Goal: Task Accomplishment & Management: Manage account settings

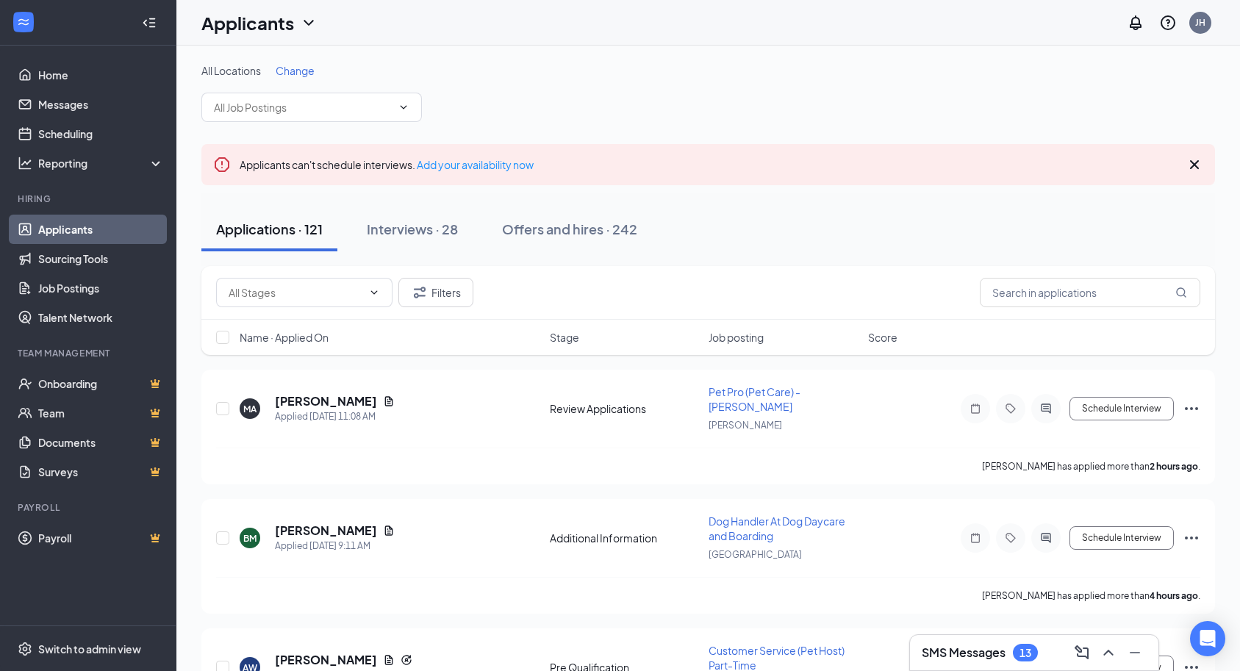
click at [309, 68] on span "Change" at bounding box center [295, 70] width 39 height 13
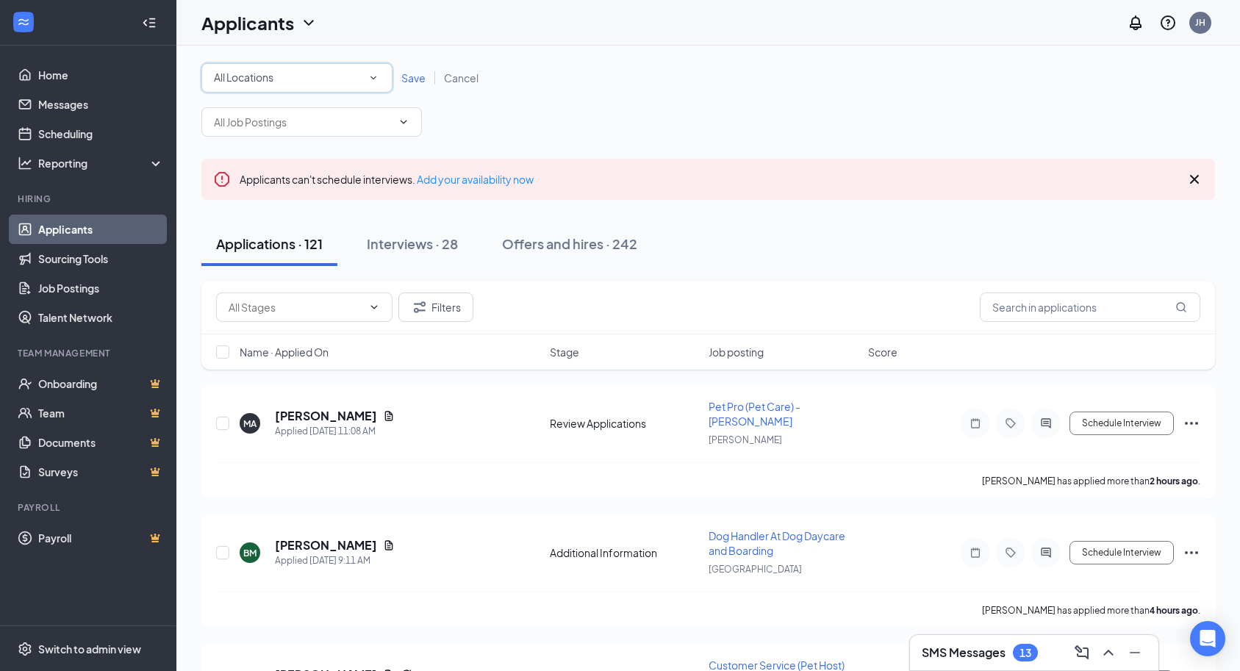
click at [262, 76] on span "All Locations" at bounding box center [244, 77] width 60 height 13
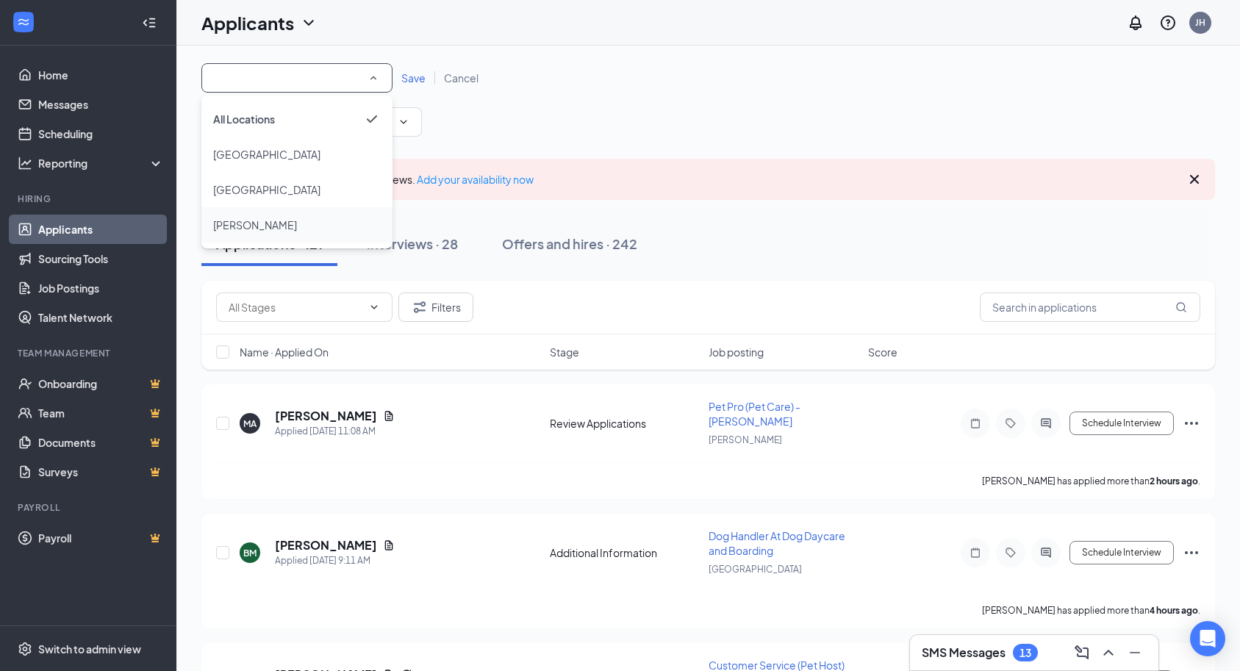
click at [254, 225] on span "[PERSON_NAME]" at bounding box center [255, 224] width 84 height 13
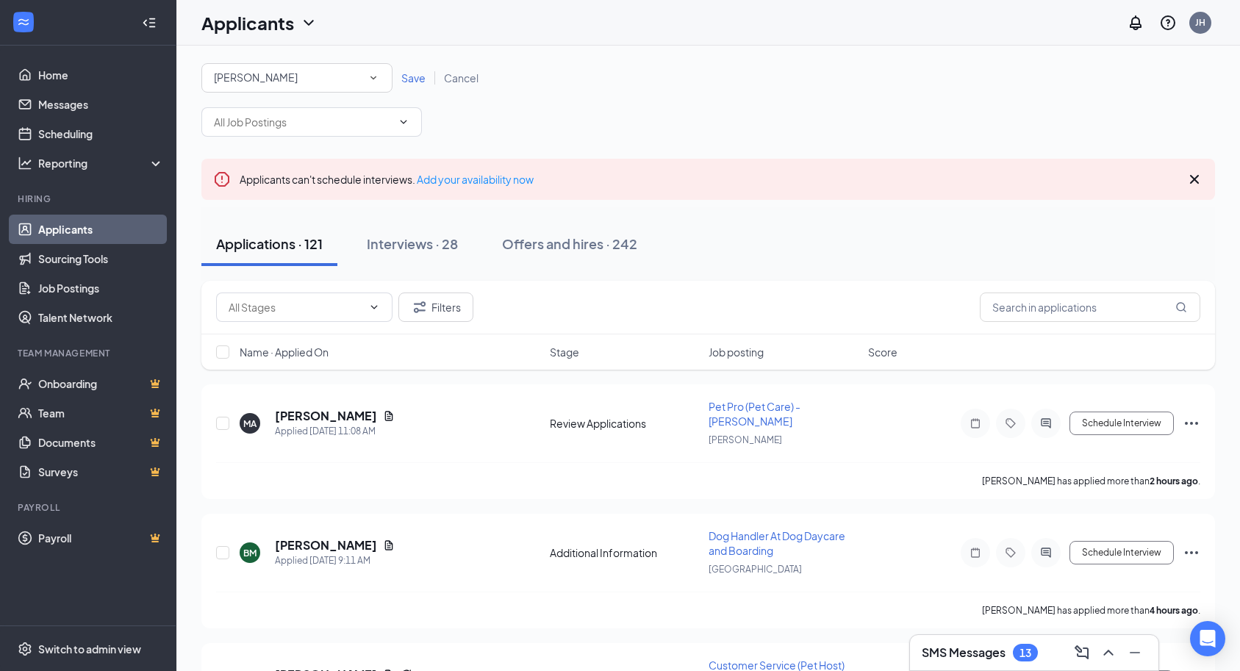
click at [421, 71] on span "Save" at bounding box center [413, 77] width 24 height 13
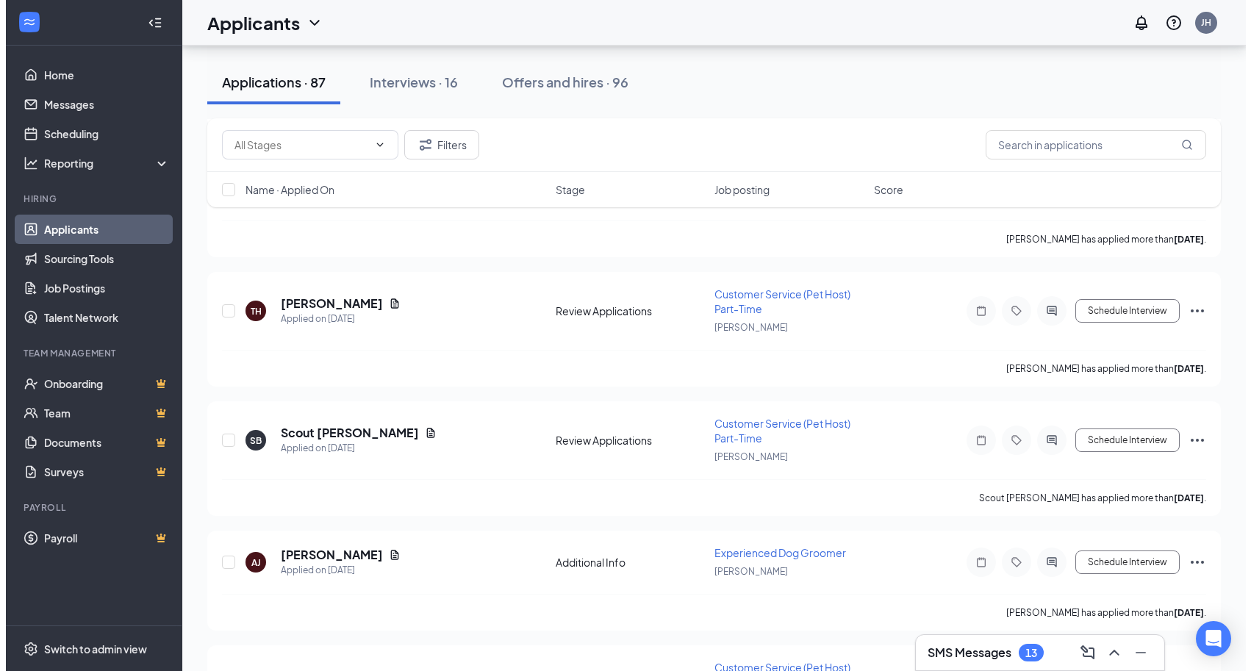
scroll to position [882, 0]
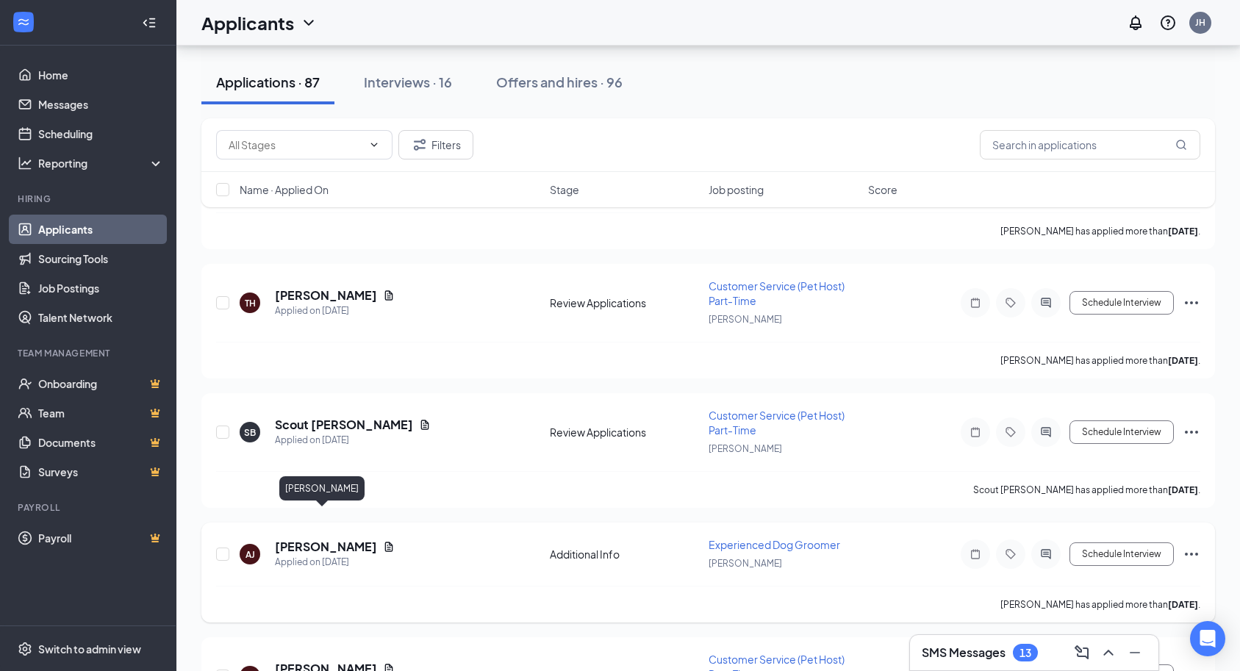
click at [323, 539] on h5 "[PERSON_NAME]" at bounding box center [326, 547] width 102 height 16
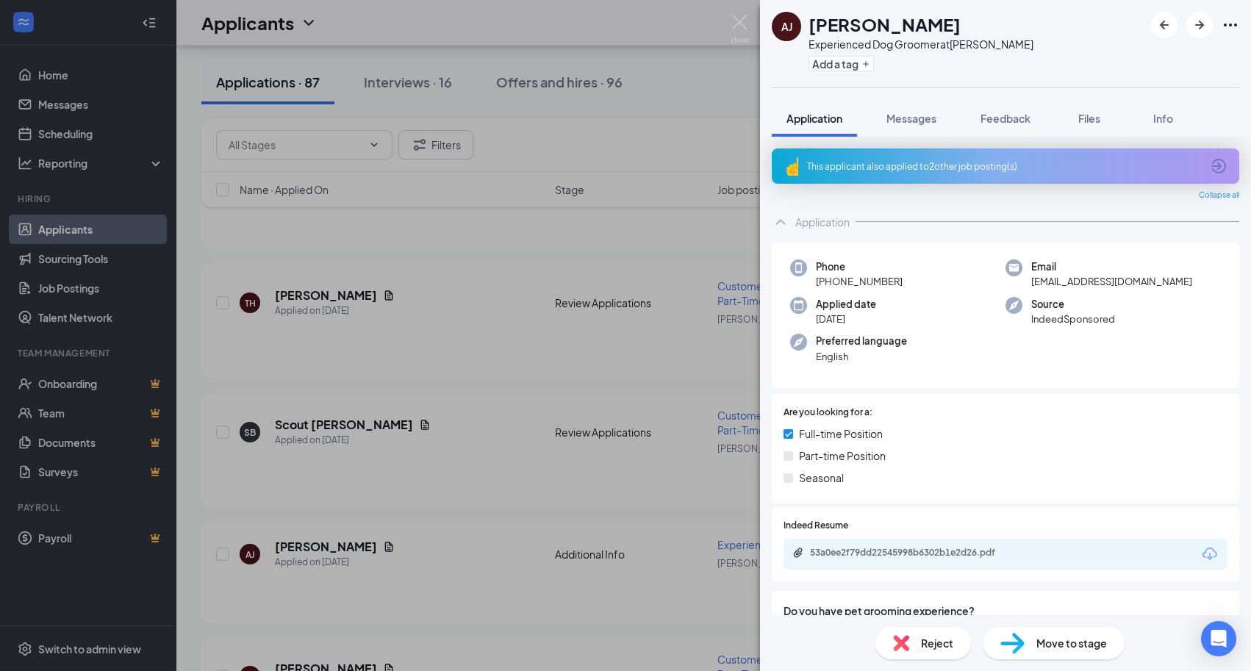
click at [923, 169] on div "This applicant also applied to 2 other job posting(s)" at bounding box center [1004, 166] width 394 height 12
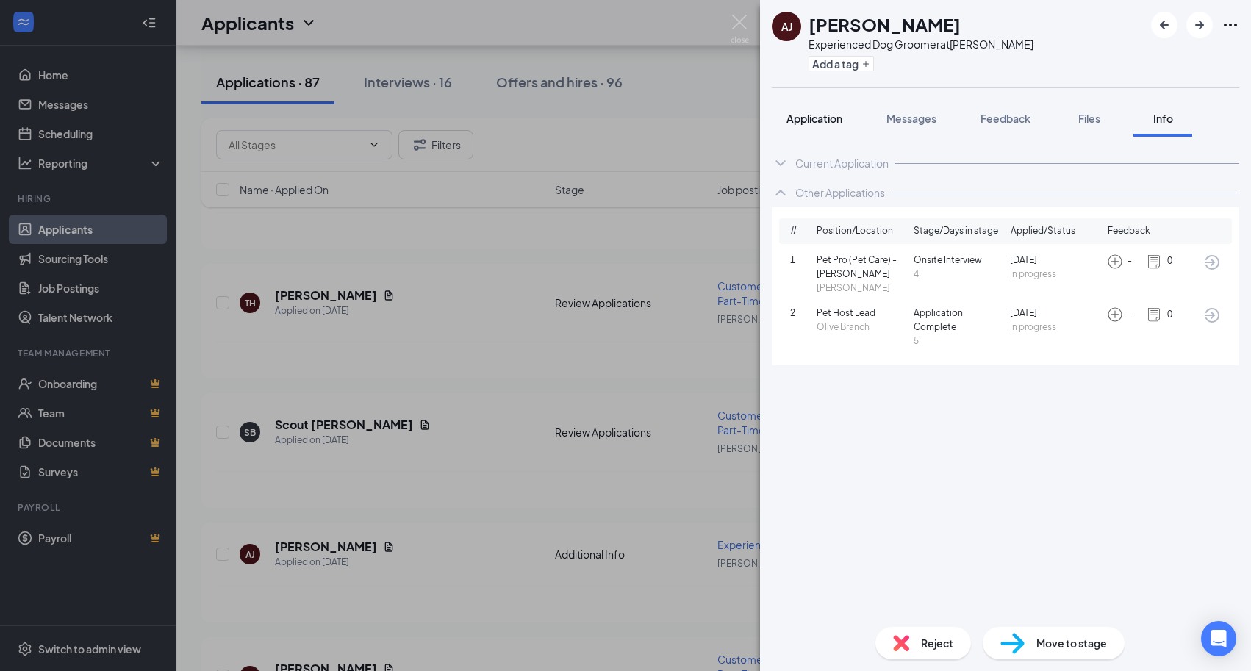
click at [792, 114] on span "Application" at bounding box center [815, 118] width 56 height 13
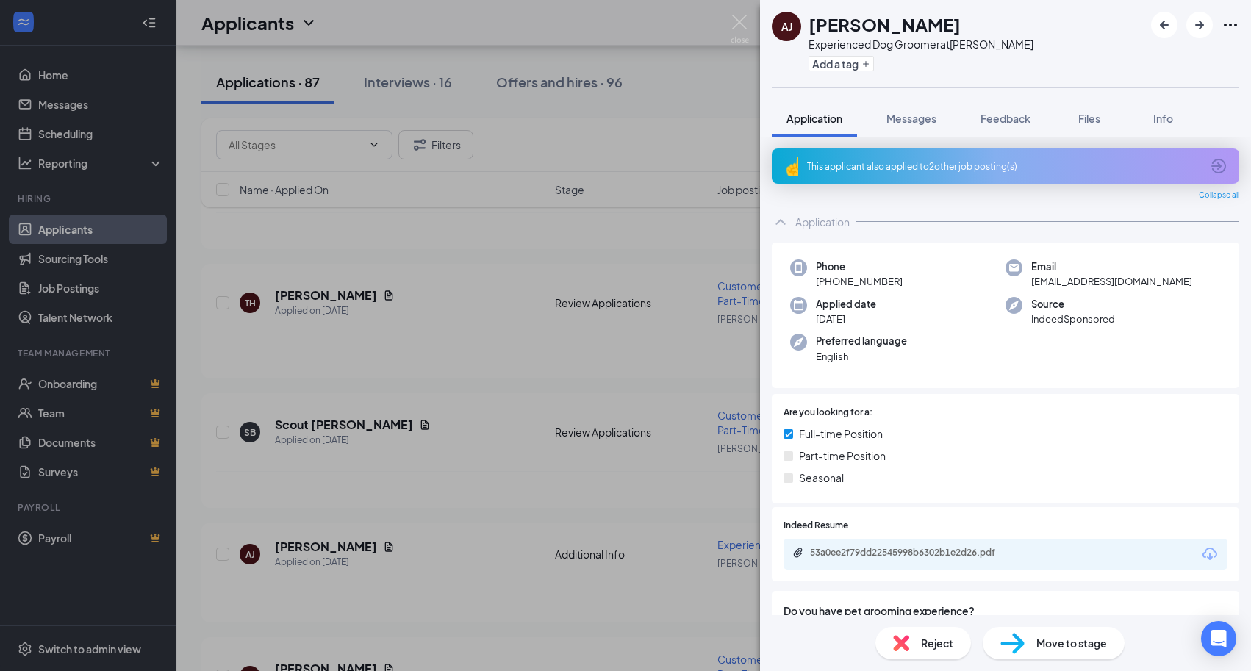
click at [901, 562] on div "53a0ee2f79dd22545998b6302b1e2d26.pdf" at bounding box center [1006, 554] width 444 height 31
click at [912, 548] on div "53a0ee2f79dd22545998b6302b1e2d26.pdf" at bounding box center [913, 553] width 206 height 12
click at [943, 646] on span "Reject" at bounding box center [937, 643] width 32 height 16
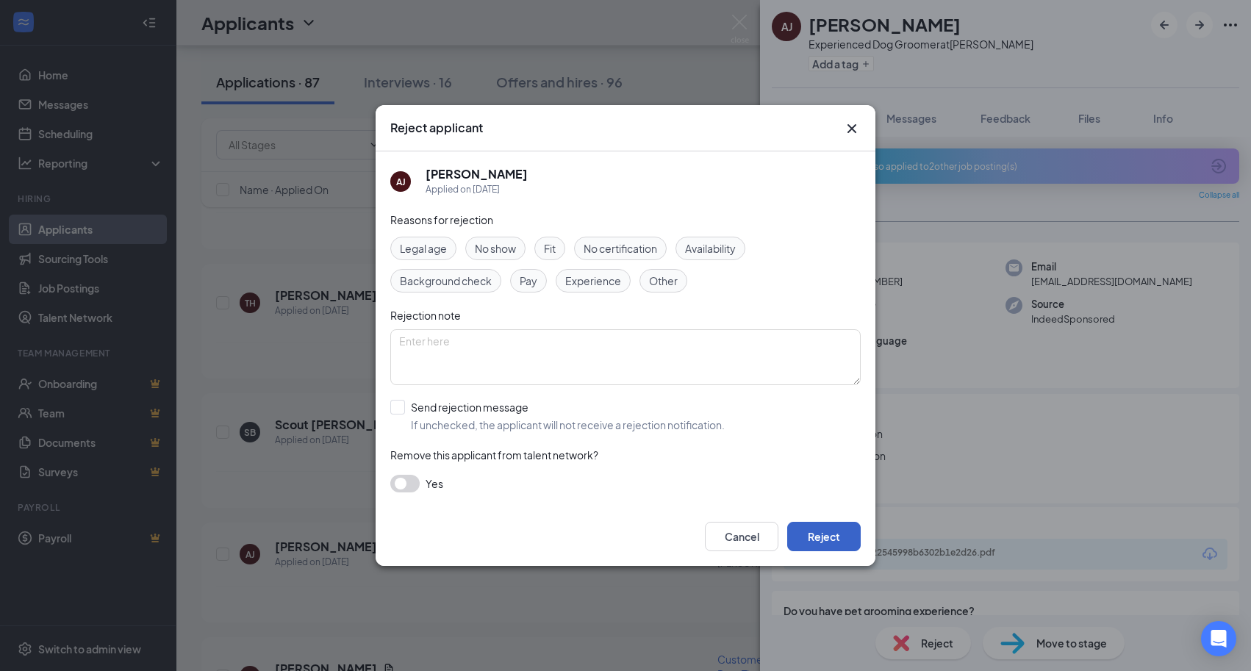
click at [837, 537] on button "Reject" at bounding box center [824, 536] width 74 height 29
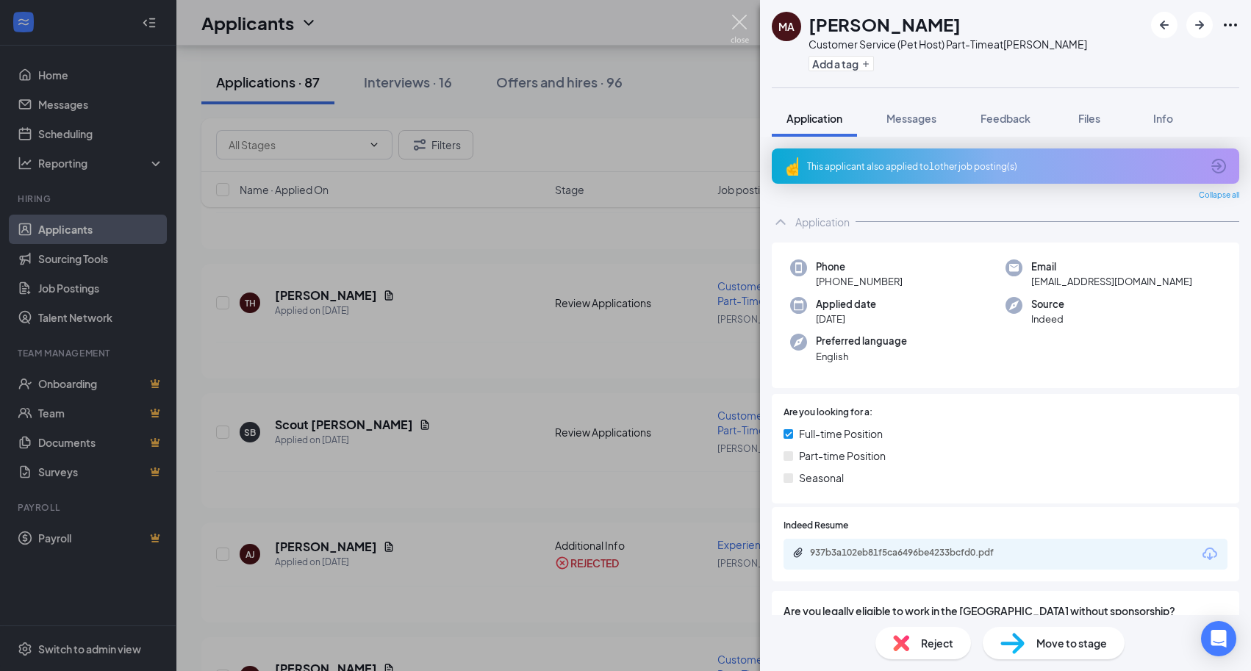
click at [745, 32] on img at bounding box center [740, 29] width 18 height 29
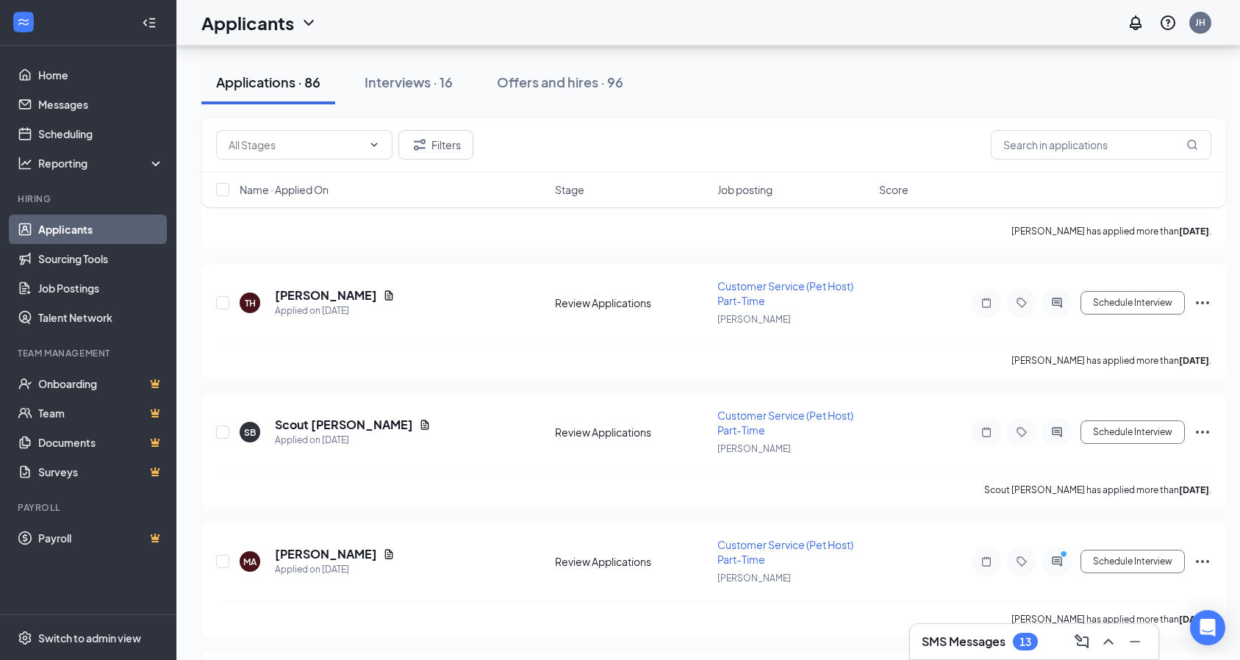
click at [910, 87] on div "Applications · 86 Interviews · 16 Offers and hires · 96" at bounding box center [713, 82] width 1025 height 44
click at [95, 107] on link "Messages" at bounding box center [101, 104] width 126 height 29
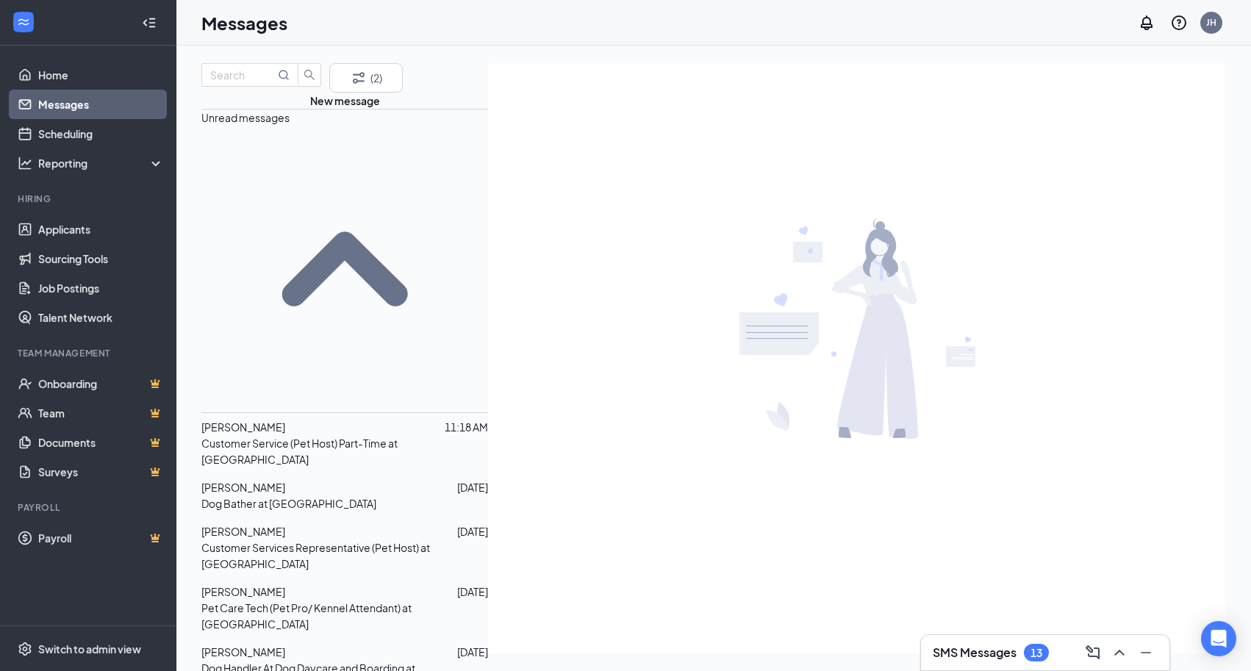
click at [292, 435] on p "Customer Service (Pet Host) Part-Time at [GEOGRAPHIC_DATA]" at bounding box center [344, 451] width 287 height 32
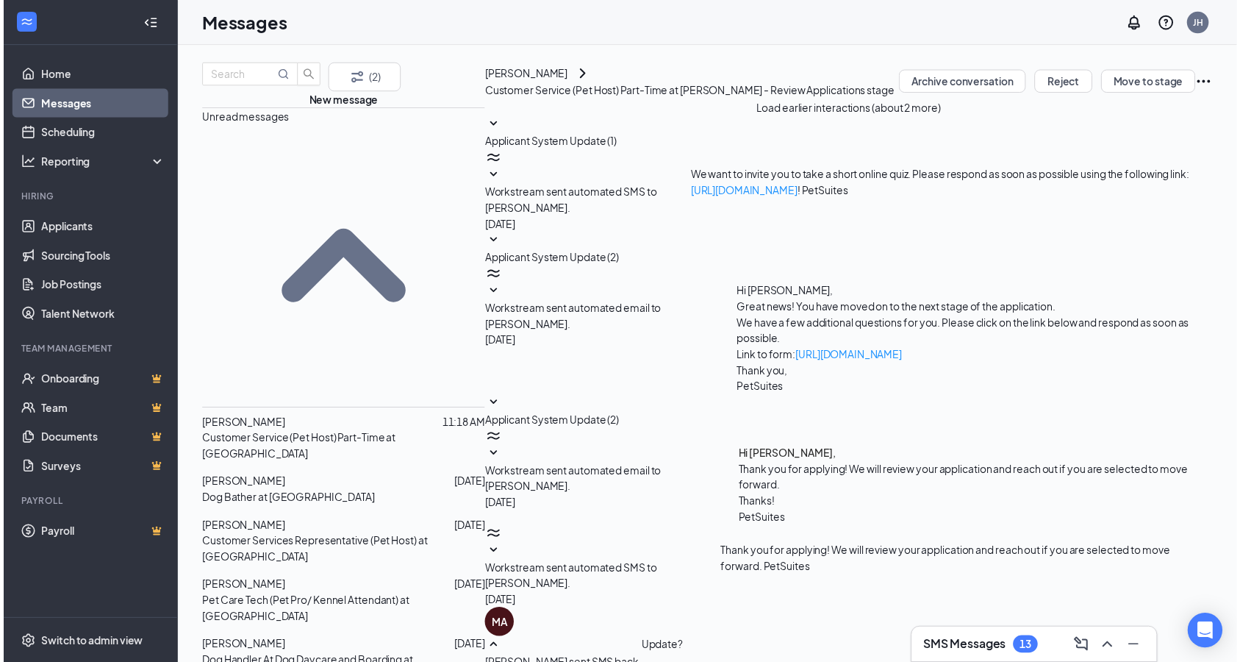
scroll to position [112, 0]
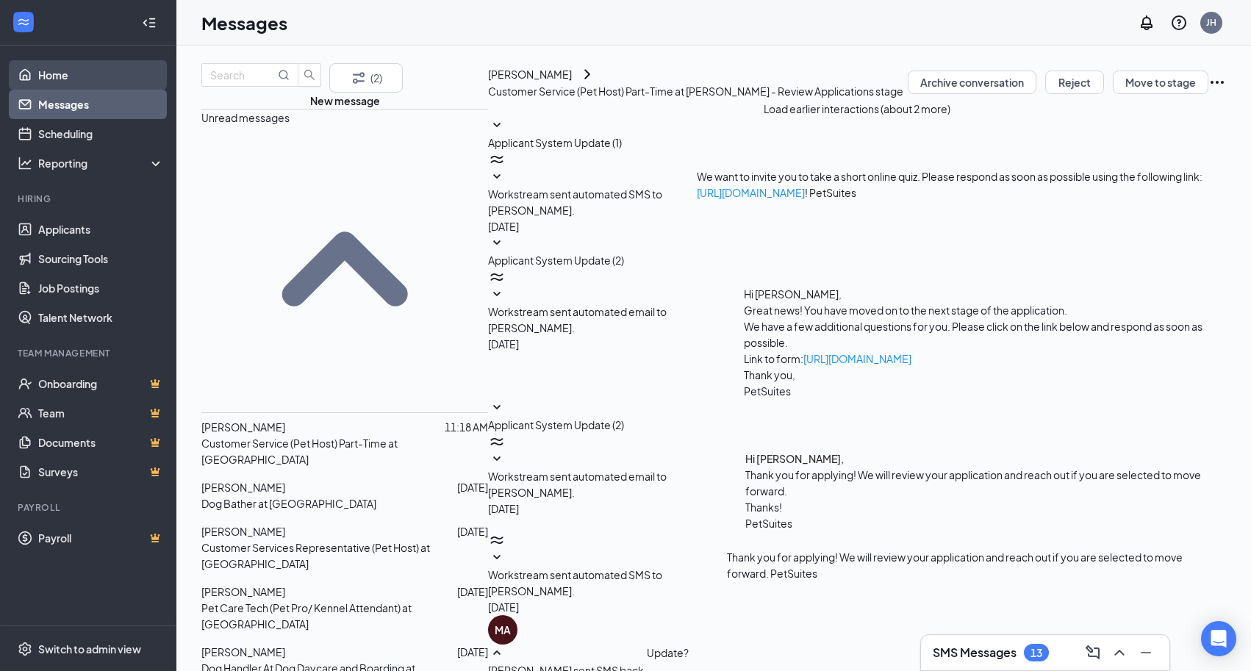
click at [38, 73] on link "Home" at bounding box center [101, 74] width 126 height 29
